Goal: Navigation & Orientation: Find specific page/section

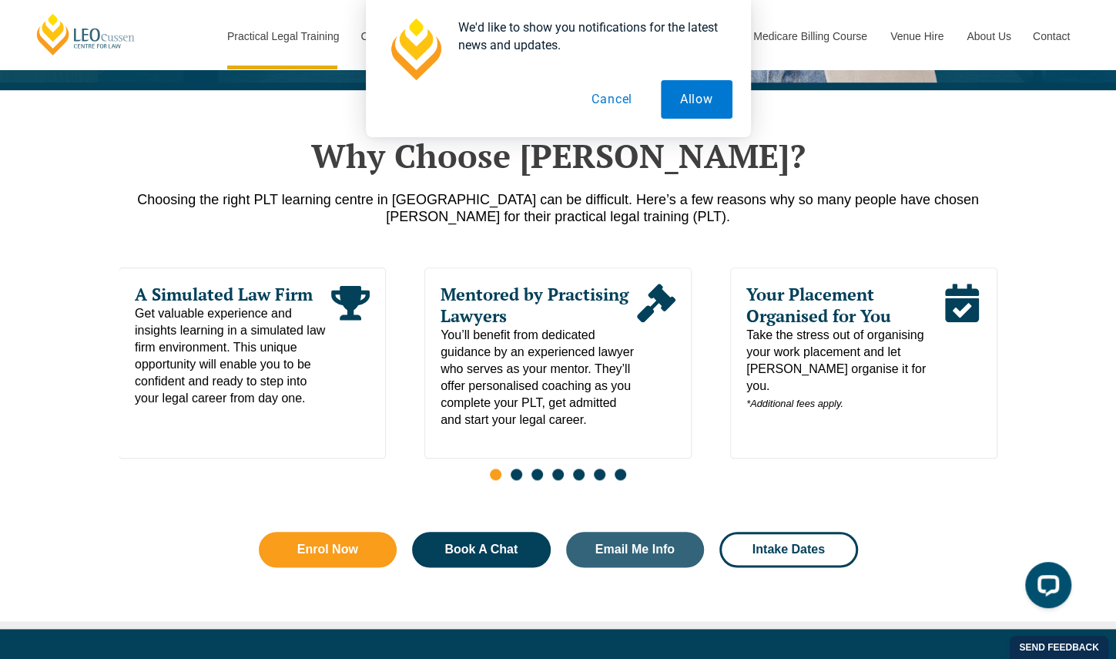
click at [513, 468] on span "Go to slide 2" at bounding box center [517, 474] width 12 height 12
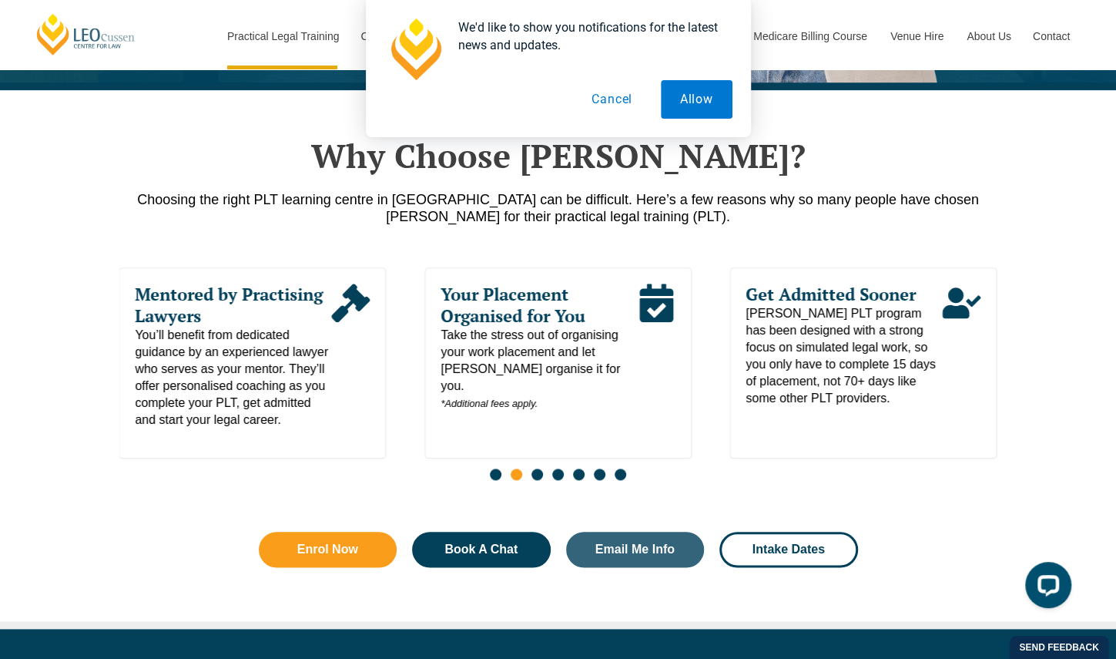
click at [543, 467] on div "Slides" at bounding box center [558, 476] width 878 height 18
click at [541, 468] on span "Go to slide 3" at bounding box center [537, 474] width 12 height 12
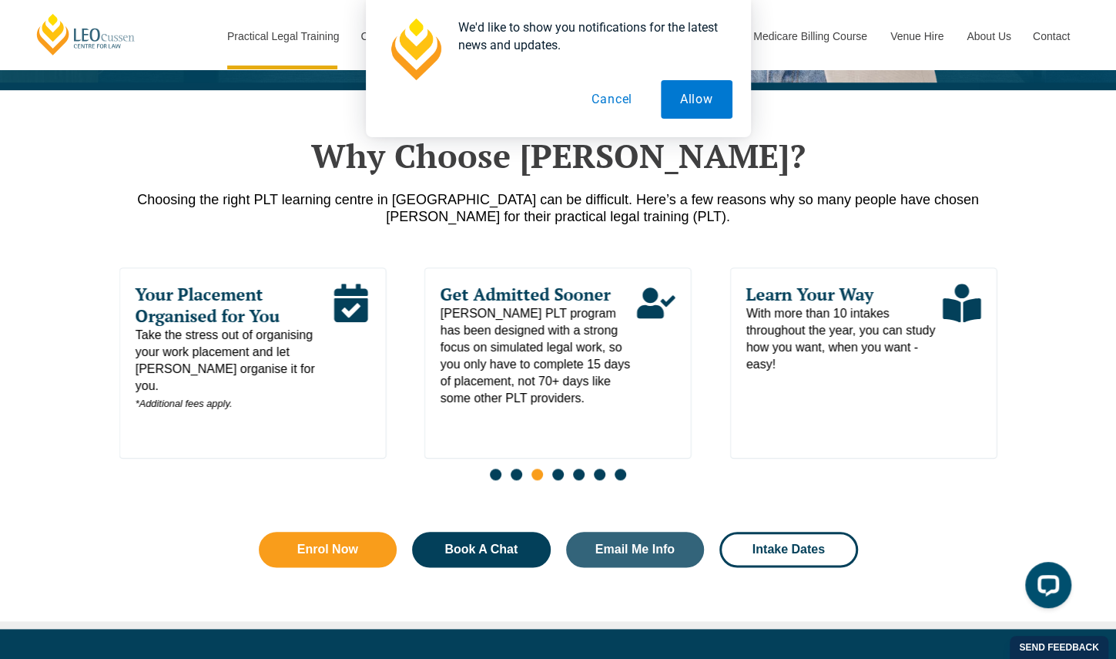
click at [558, 468] on span "Go to slide 4" at bounding box center [558, 474] width 12 height 12
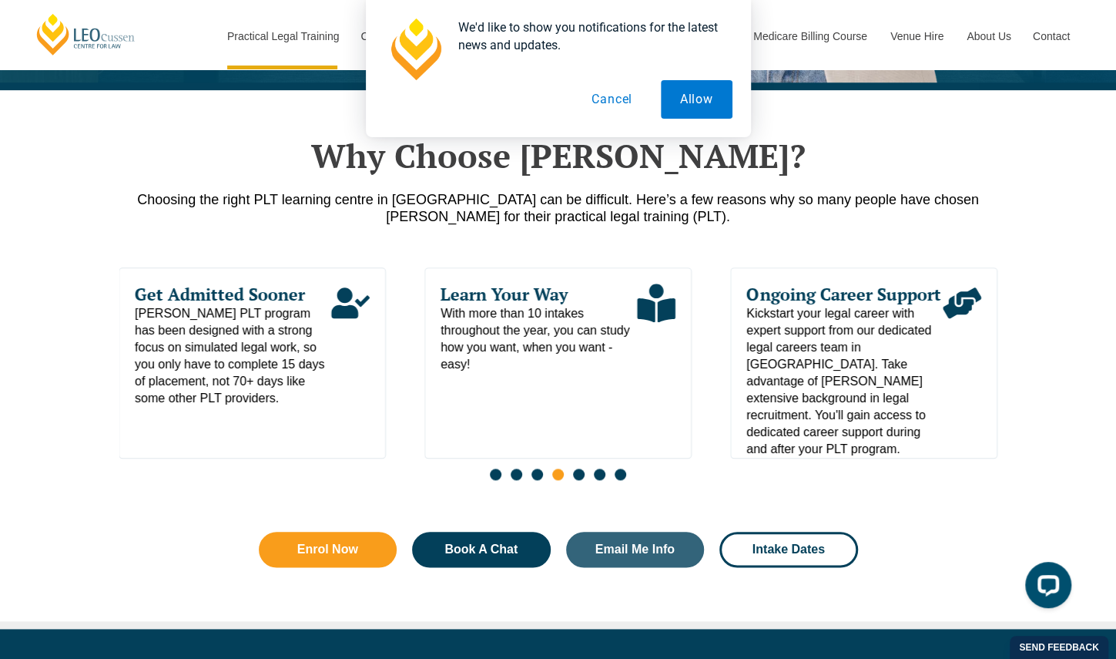
click at [580, 468] on span "Go to slide 5" at bounding box center [579, 474] width 12 height 12
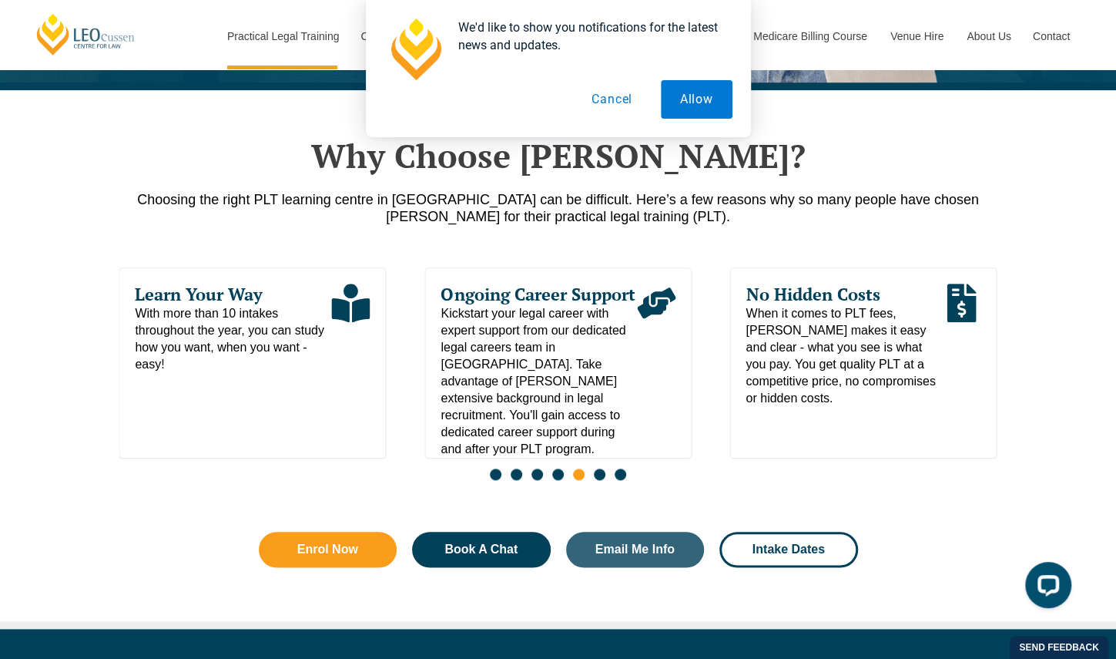
click at [608, 467] on div "Slides" at bounding box center [558, 476] width 878 height 18
click at [599, 468] on span "Go to slide 6" at bounding box center [600, 474] width 12 height 12
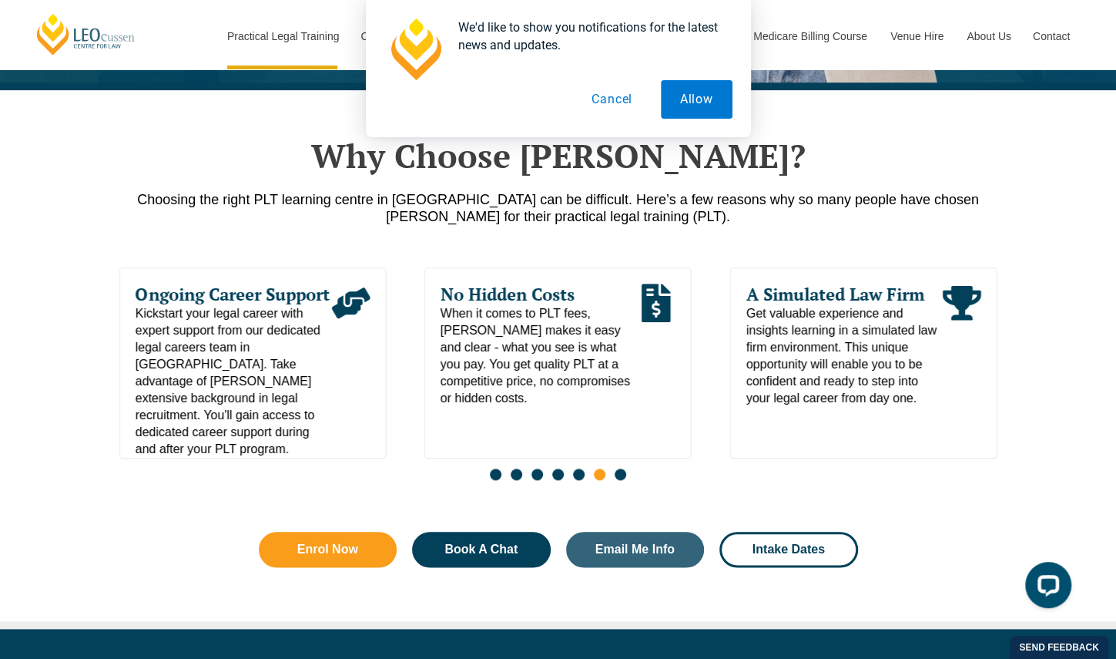
click at [622, 468] on span "Go to slide 7" at bounding box center [621, 474] width 12 height 12
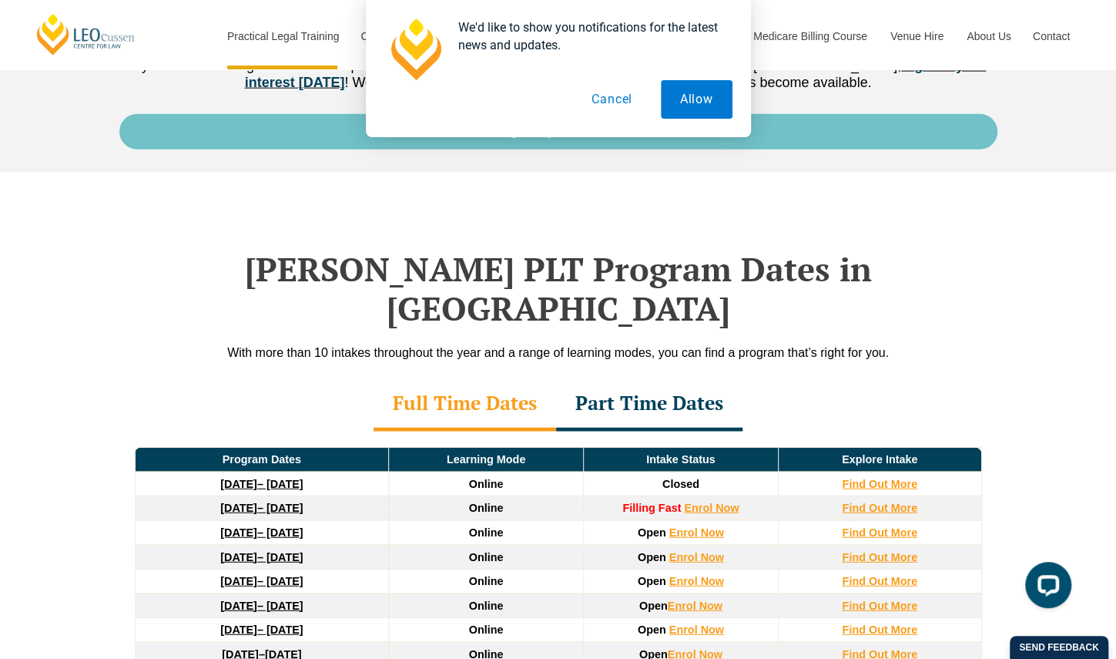
scroll to position [2080, 0]
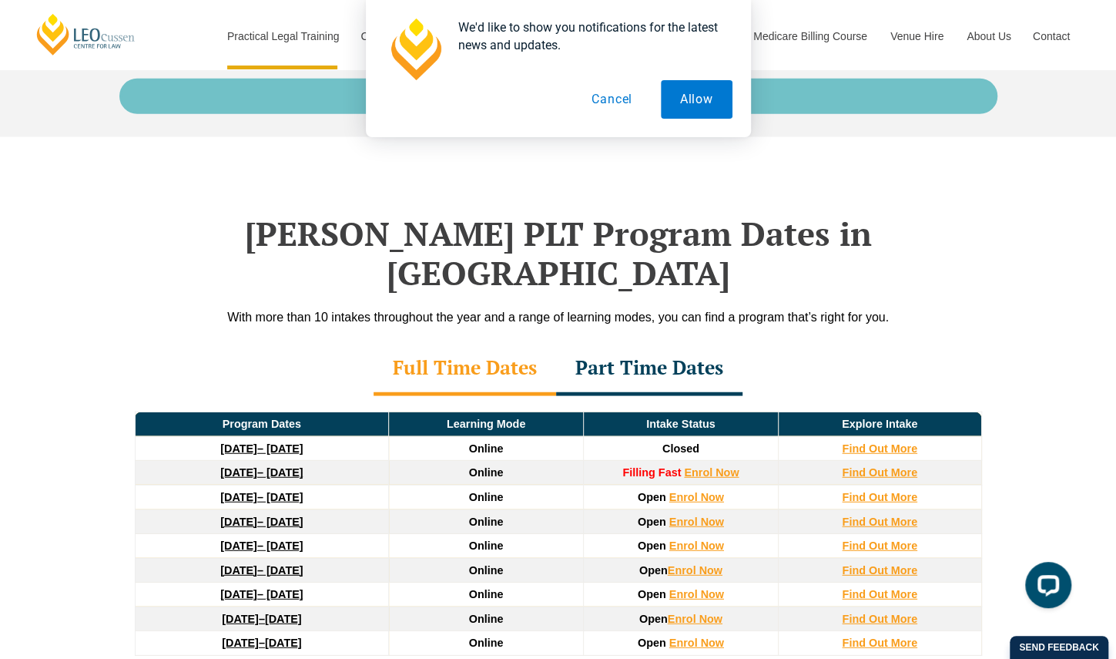
click at [873, 164] on div at bounding box center [558, 168] width 878 height 62
click at [587, 94] on button "Cancel" at bounding box center [611, 99] width 79 height 39
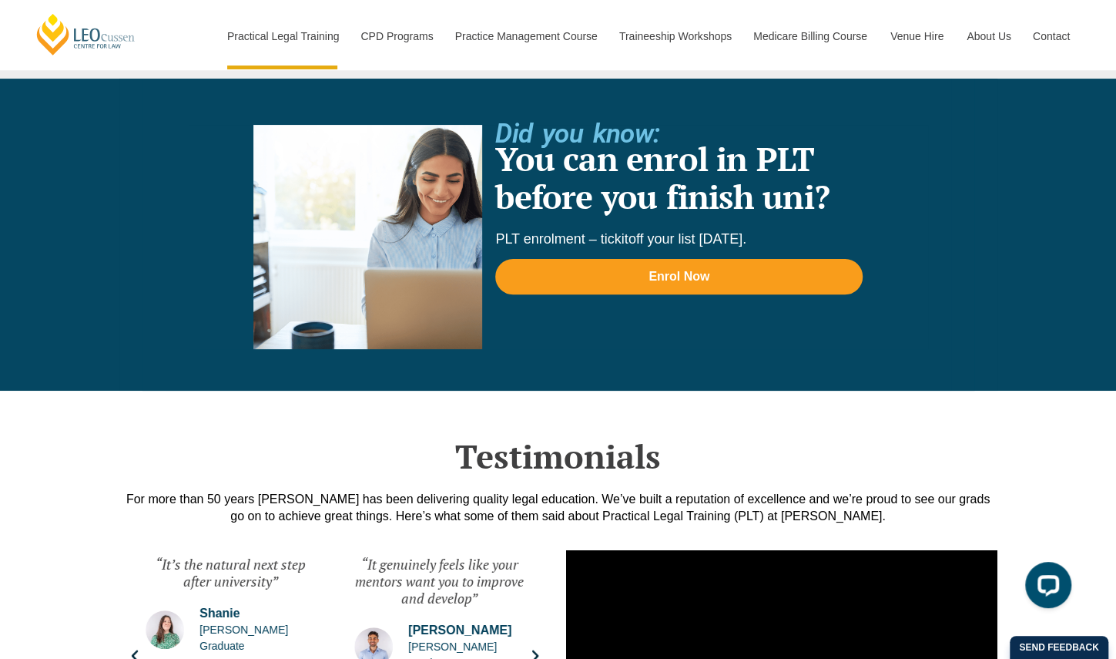
scroll to position [3543, 0]
